Goal: Transaction & Acquisition: Purchase product/service

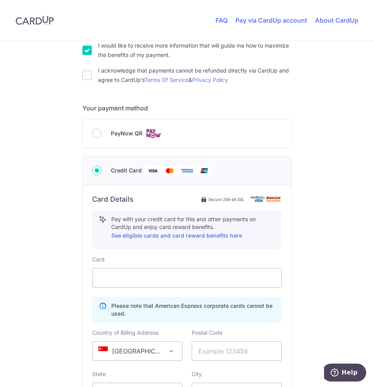
click at [94, 138] on div "PayNow QR" at bounding box center [187, 134] width 190 height 10
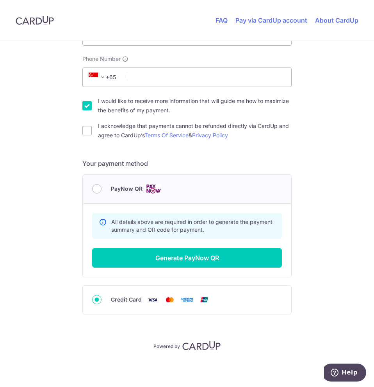
scroll to position [218, 0]
click at [95, 189] on input "PayNow QR" at bounding box center [96, 188] width 9 height 9
radio input "true"
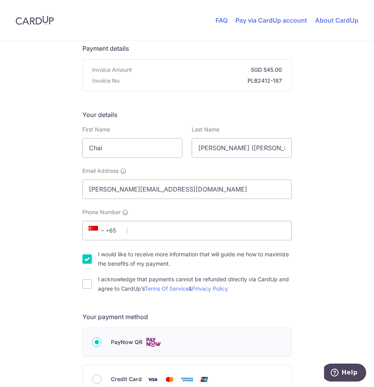
scroll to position [78, 0]
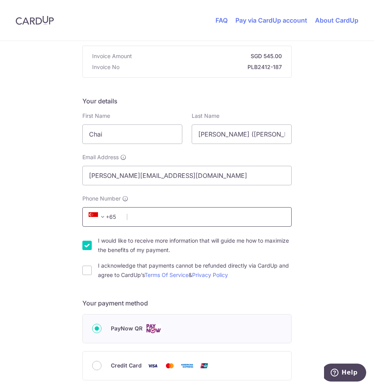
click at [152, 213] on input "Phone Number" at bounding box center [186, 217] width 209 height 20
type input "94356943"
click at [104, 246] on label "I would like to receive more information that will guide me how to maximize the…" at bounding box center [195, 245] width 194 height 19
click at [92, 246] on input "I would like to receive more information that will guide me how to maximize the…" at bounding box center [86, 245] width 9 height 9
checkbox input "false"
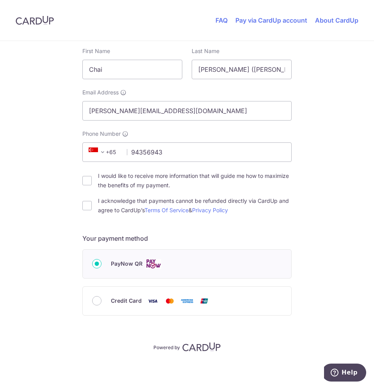
scroll to position [144, 0]
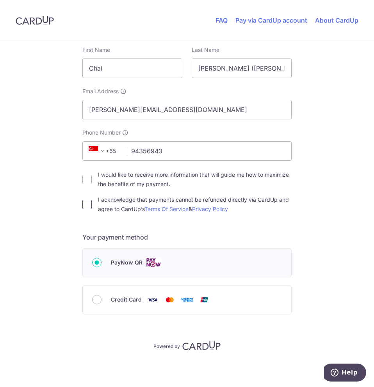
click at [85, 203] on input "I acknowledge that payments cannot be refunded directly via CardUp and agree to…" at bounding box center [86, 204] width 9 height 9
checkbox input "true"
click at [85, 178] on input "I would like to receive more information that will guide me how to maximize the…" at bounding box center [86, 179] width 9 height 9
checkbox input "false"
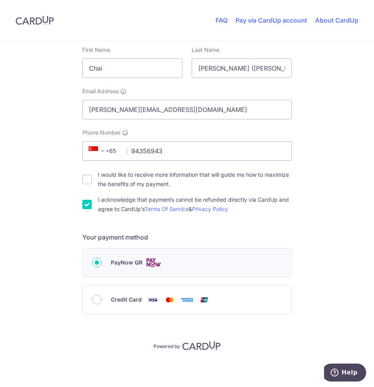
click at [146, 267] on img at bounding box center [154, 263] width 16 height 10
click at [102, 267] on input "PayNow QR" at bounding box center [96, 262] width 9 height 9
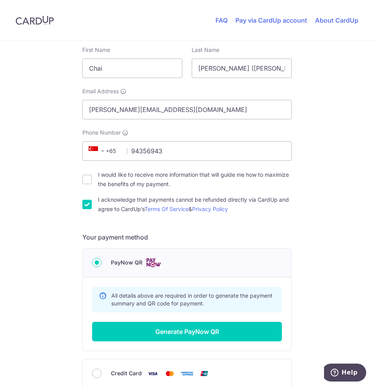
scroll to position [183, 0]
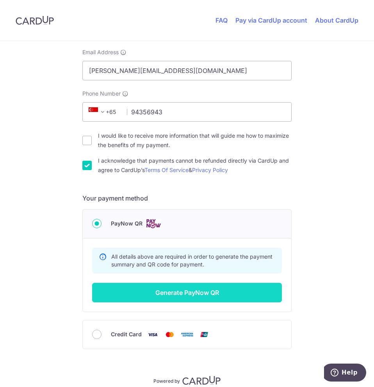
click at [157, 288] on button "Generate PayNow QR" at bounding box center [187, 293] width 190 height 20
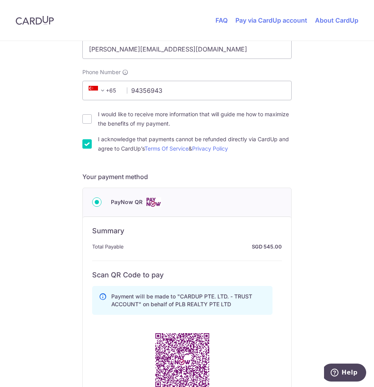
scroll to position [339, 0]
